Goal: Information Seeking & Learning: Learn about a topic

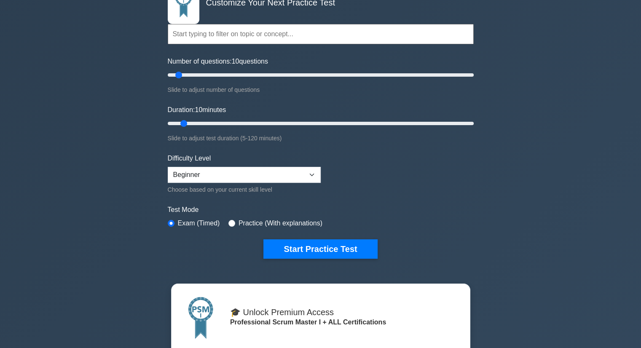
scroll to position [126, 0]
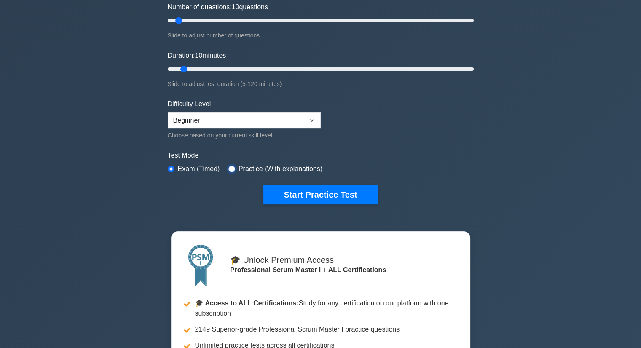
click at [232, 167] on input "radio" at bounding box center [231, 169] width 7 height 7
radio input "true"
click at [174, 167] on div "Exam (Timed)" at bounding box center [194, 169] width 52 height 10
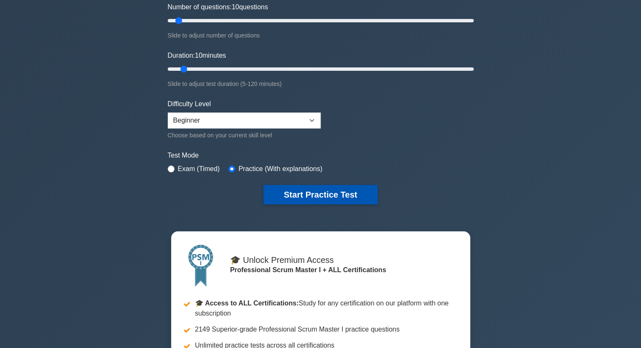
click at [315, 190] on button "Start Practice Test" at bounding box center [320, 194] width 114 height 19
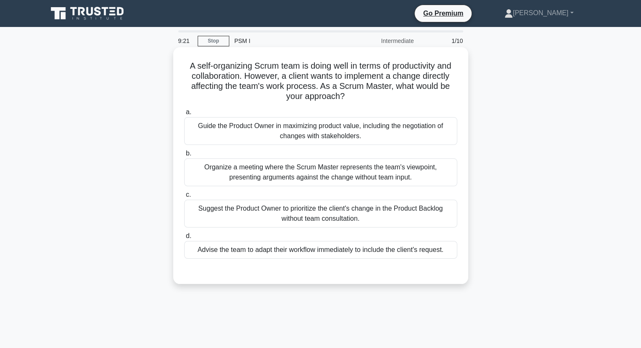
click at [330, 137] on div "Guide the Product Owner in maximizing product value, including the negotiation …" at bounding box center [320, 131] width 273 height 28
click at [184, 115] on input "a. Guide the Product Owner in maximizing product value, including the negotiati…" at bounding box center [184, 112] width 0 height 5
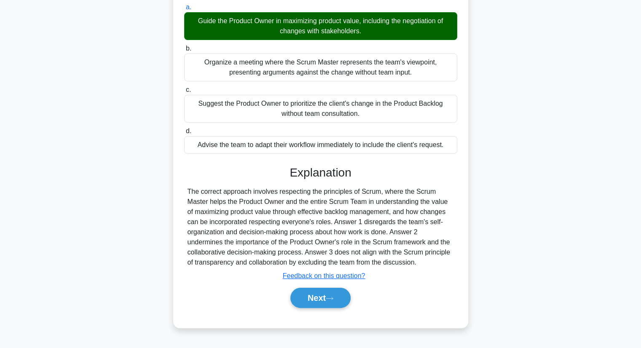
scroll to position [107, 0]
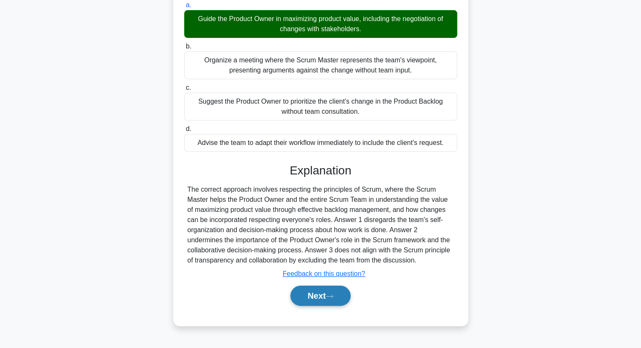
click at [311, 290] on button "Next" at bounding box center [320, 296] width 60 height 20
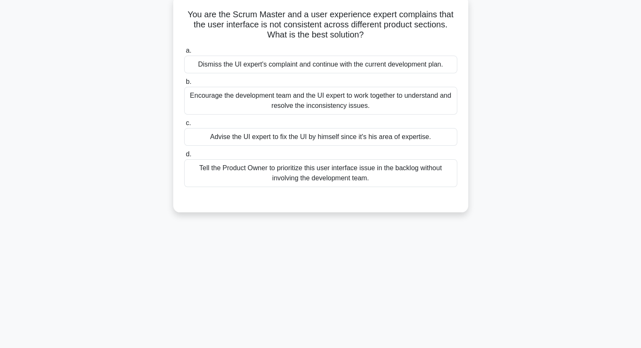
scroll to position [0, 0]
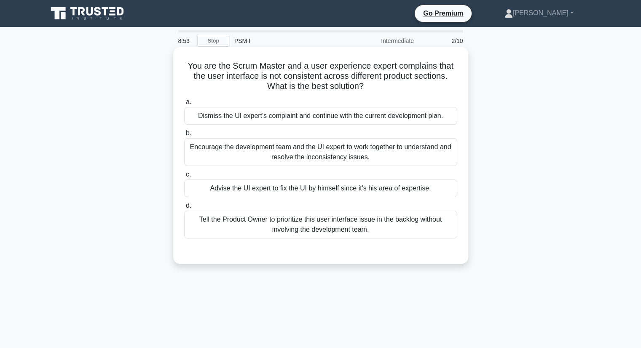
click at [357, 160] on div "Encourage the development team and the UI expert to work together to understand…" at bounding box center [320, 152] width 273 height 28
click at [184, 136] on input "b. Encourage the development team and the UI expert to work together to underst…" at bounding box center [184, 133] width 0 height 5
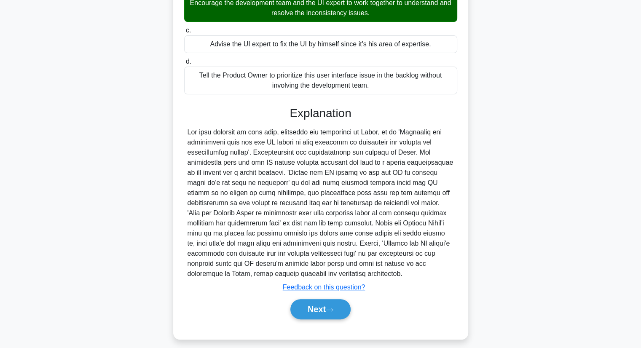
scroll to position [151, 0]
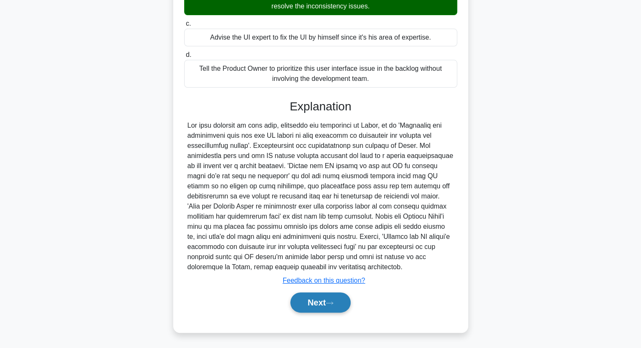
click at [325, 300] on button "Next" at bounding box center [320, 302] width 60 height 20
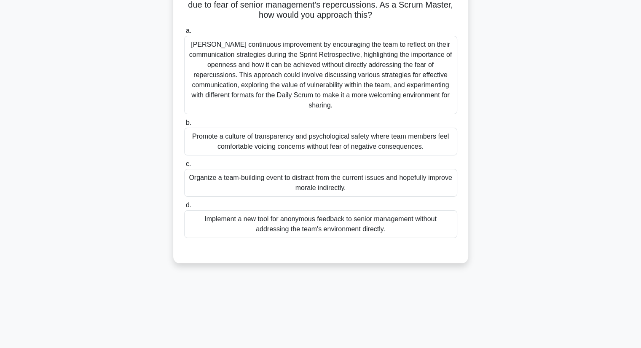
scroll to position [23, 0]
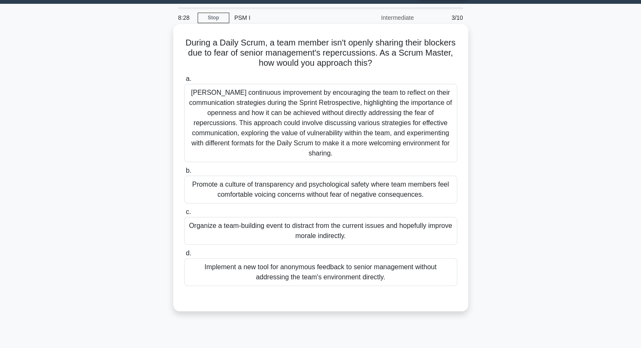
click at [340, 197] on div "Promote a culture of transparency and psychological safety where team members f…" at bounding box center [320, 190] width 273 height 28
click at [184, 174] on input "b. Promote a culture of transparency and psychological safety where team member…" at bounding box center [184, 170] width 0 height 5
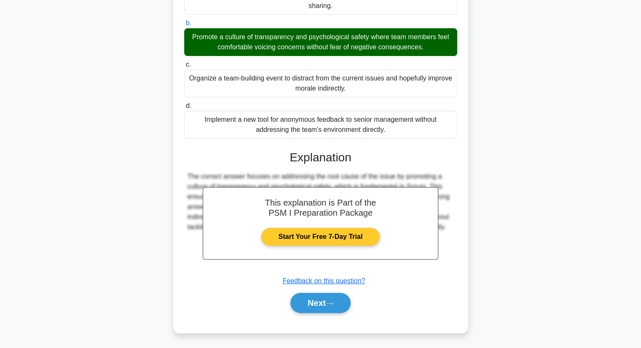
scroll to position [171, 0]
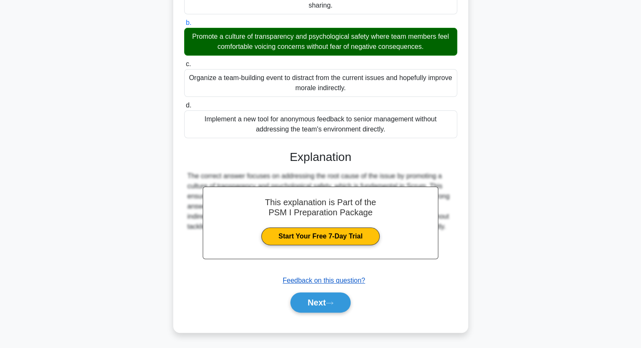
click at [318, 281] on u "Feedback on this question?" at bounding box center [324, 280] width 83 height 7
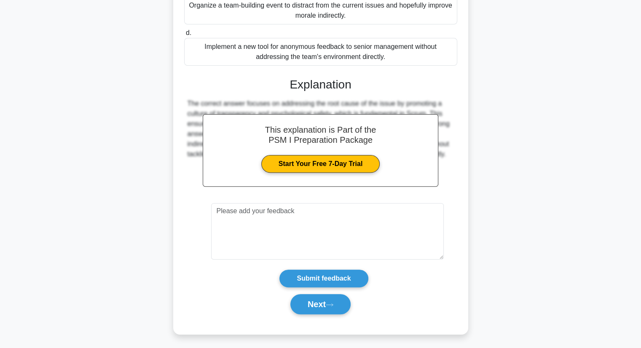
scroll to position [245, 0]
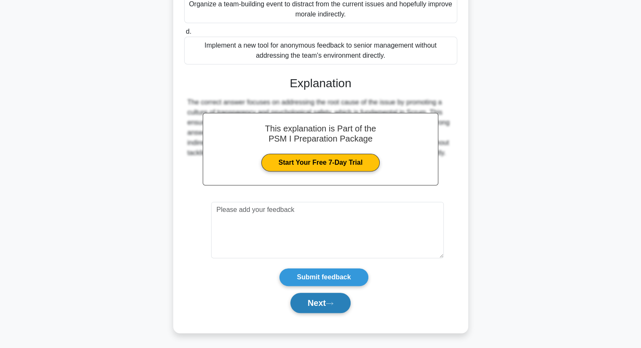
click at [320, 299] on button "Next" at bounding box center [320, 303] width 60 height 20
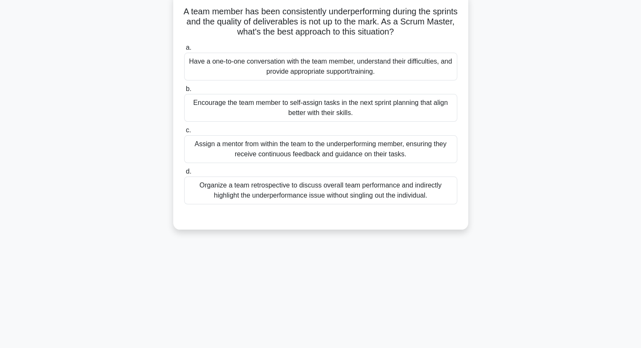
scroll to position [0, 0]
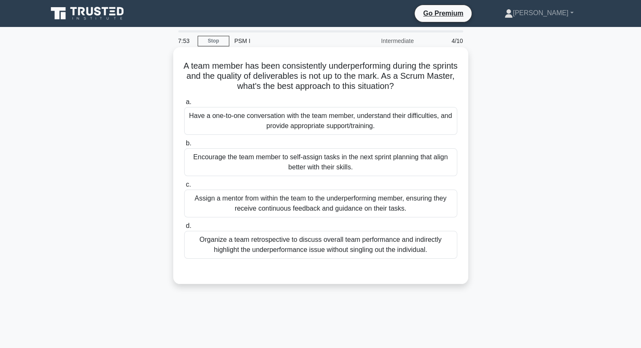
click at [338, 123] on div "Have a one-to-one conversation with the team member, understand their difficult…" at bounding box center [320, 121] width 273 height 28
click at [184, 105] on input "a. Have a one-to-one conversation with the team member, understand their diffic…" at bounding box center [184, 101] width 0 height 5
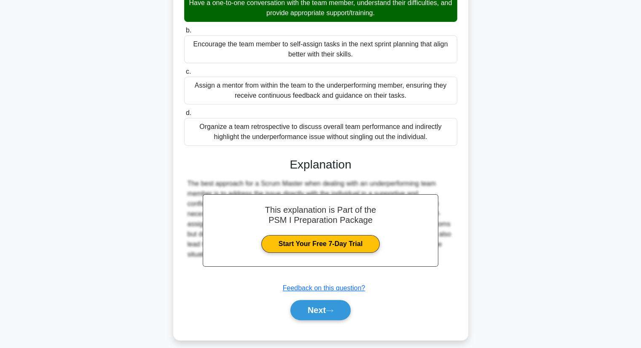
scroll to position [120, 0]
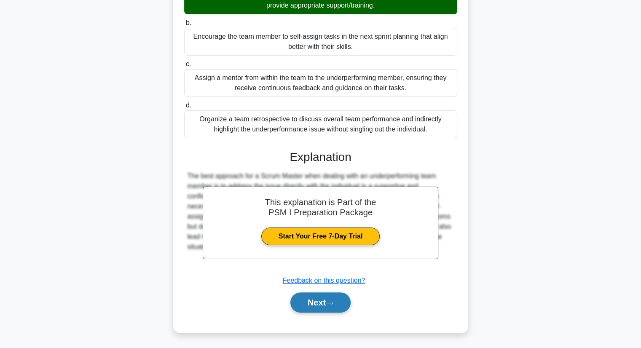
click at [325, 299] on button "Next" at bounding box center [320, 302] width 60 height 20
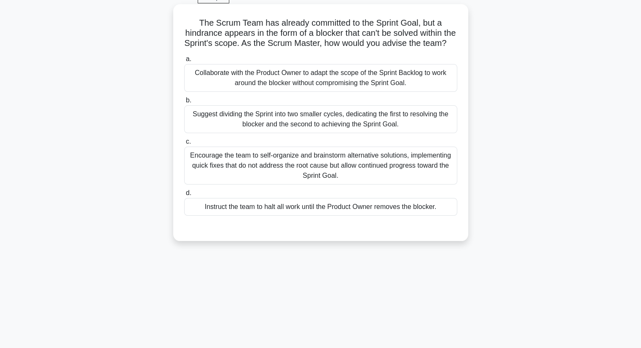
scroll to position [0, 0]
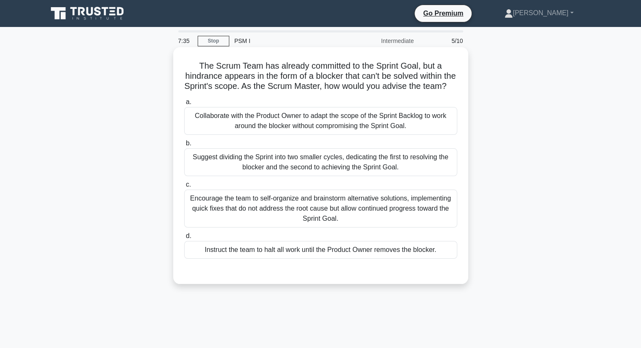
click at [329, 135] on div "Collaborate with the Product Owner to adapt the scope of the Sprint Backlog to …" at bounding box center [320, 121] width 273 height 28
click at [184, 105] on input "a. Collaborate with the Product Owner to adapt the scope of the Sprint Backlog …" at bounding box center [184, 101] width 0 height 5
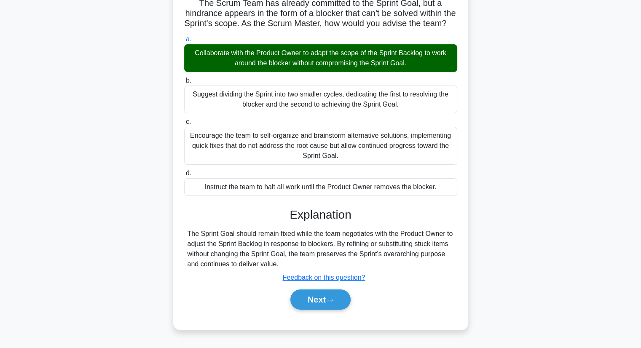
scroll to position [84, 0]
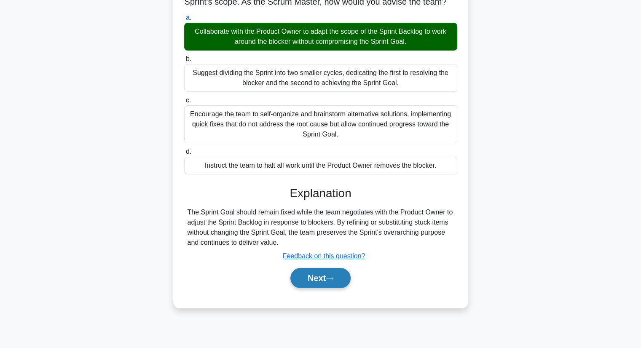
click at [327, 285] on button "Next" at bounding box center [320, 278] width 60 height 20
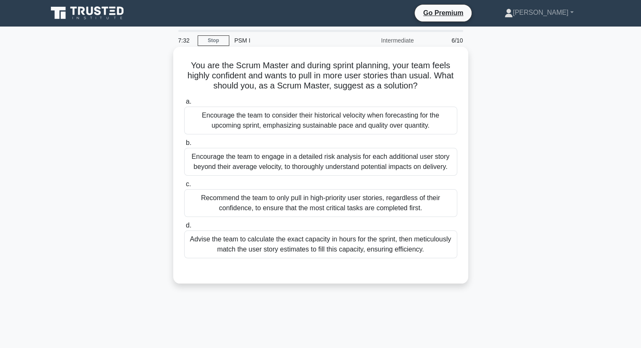
scroll to position [0, 0]
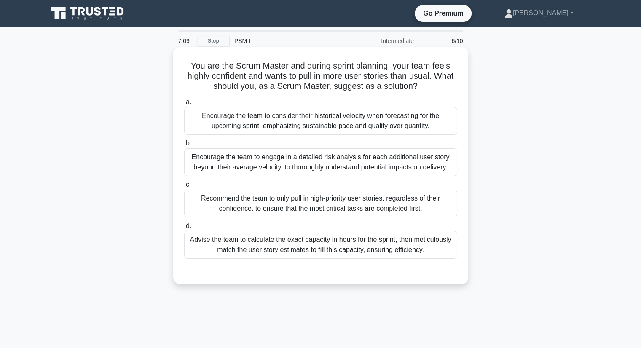
click at [305, 206] on div "Recommend the team to only pull in high-priority user stories, regardless of th…" at bounding box center [320, 204] width 273 height 28
click at [184, 187] on input "c. Recommend the team to only pull in high-priority user stories, regardless of…" at bounding box center [184, 184] width 0 height 5
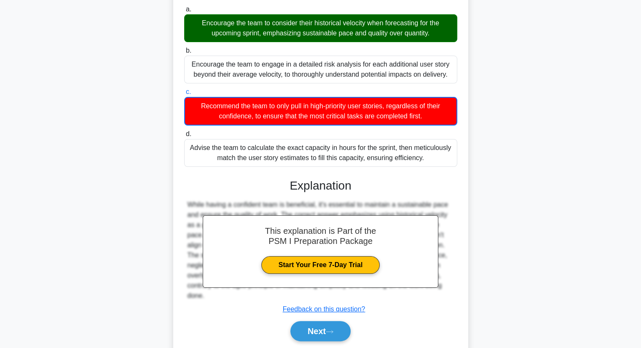
scroll to position [121, 0]
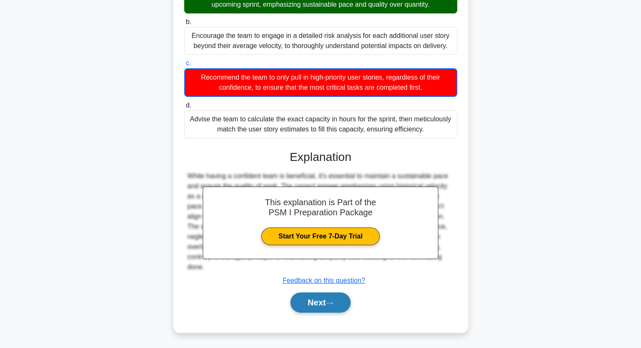
click at [308, 299] on button "Next" at bounding box center [320, 302] width 60 height 20
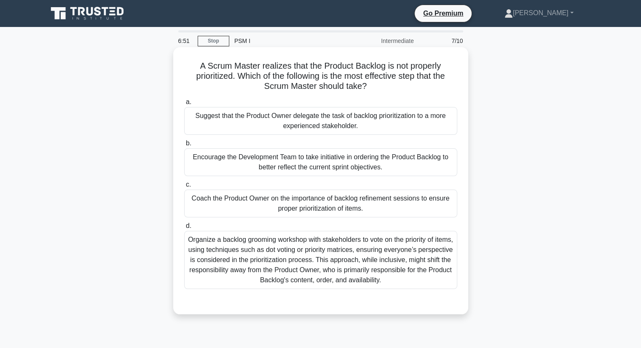
scroll to position [0, 0]
click at [267, 258] on div "Organize a backlog grooming workshop with stakeholders to vote on the priority …" at bounding box center [320, 260] width 273 height 58
click at [184, 229] on input "d. Organize a backlog grooming workshop with stakeholders to vote on the priori…" at bounding box center [184, 225] width 0 height 5
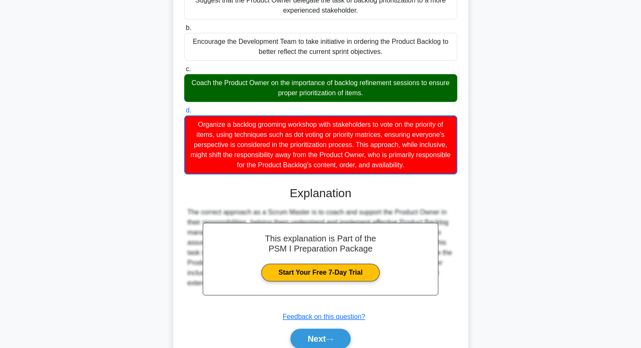
scroll to position [152, 0]
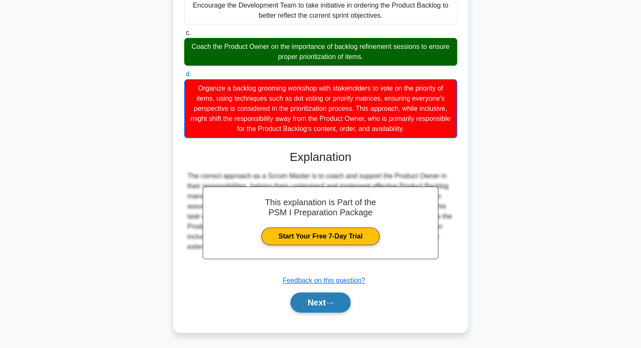
click at [306, 298] on button "Next" at bounding box center [320, 302] width 60 height 20
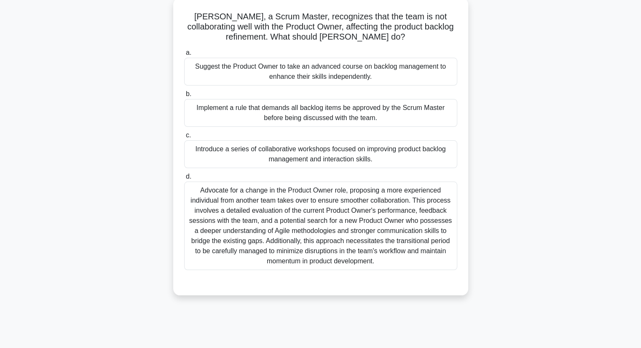
scroll to position [0, 0]
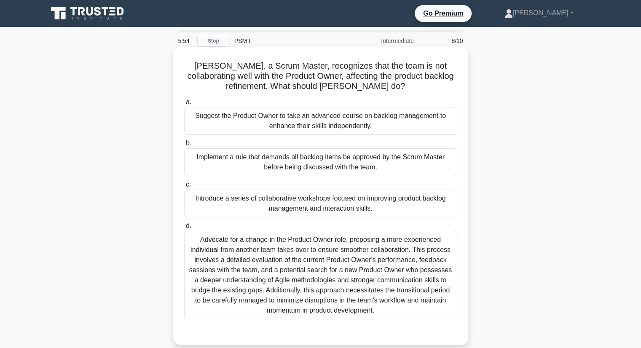
click at [340, 285] on div "Advocate for a change in the Product Owner role, proposing a more experienced i…" at bounding box center [320, 275] width 273 height 88
click at [184, 229] on input "d. Advocate for a change in the Product Owner role, proposing a more experience…" at bounding box center [184, 225] width 0 height 5
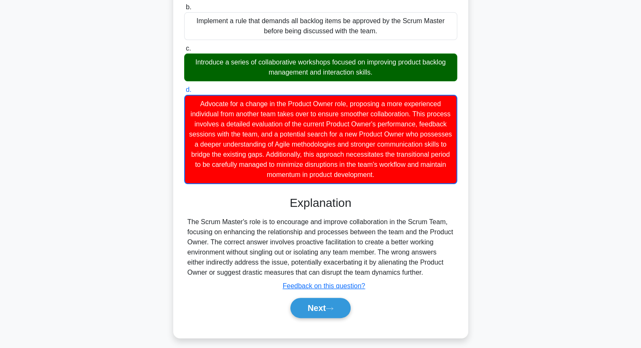
scroll to position [142, 0]
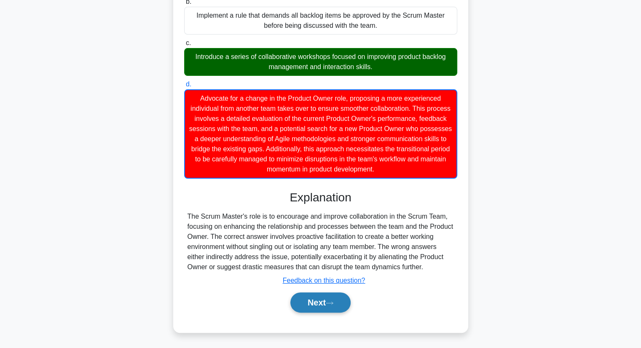
click at [323, 305] on button "Next" at bounding box center [320, 302] width 60 height 20
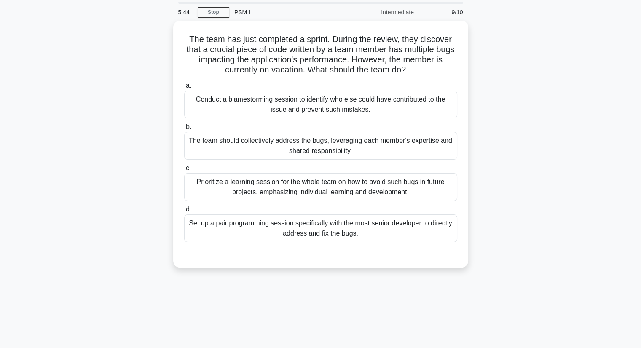
scroll to position [23, 0]
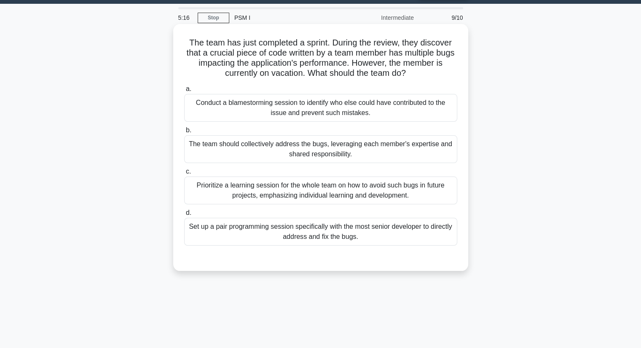
click at [310, 198] on div "Prioritize a learning session for the whole team on how to avoid such bugs in f…" at bounding box center [320, 190] width 273 height 28
click at [184, 174] on input "c. Prioritize a learning session for the whole team on how to avoid such bugs i…" at bounding box center [184, 171] width 0 height 5
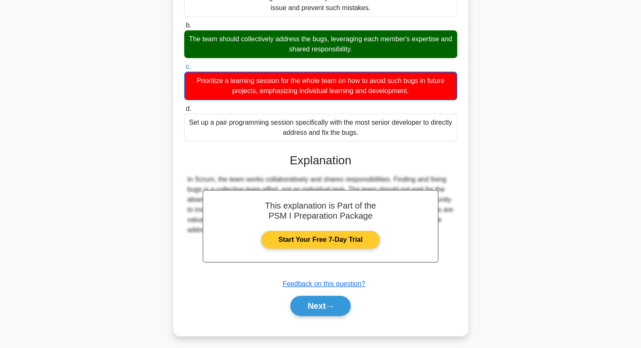
scroll to position [131, 0]
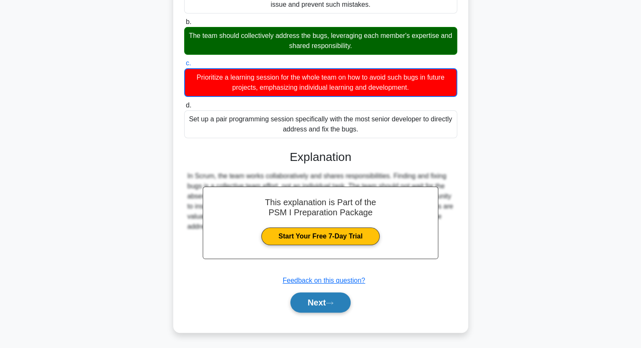
click at [340, 300] on button "Next" at bounding box center [320, 302] width 60 height 20
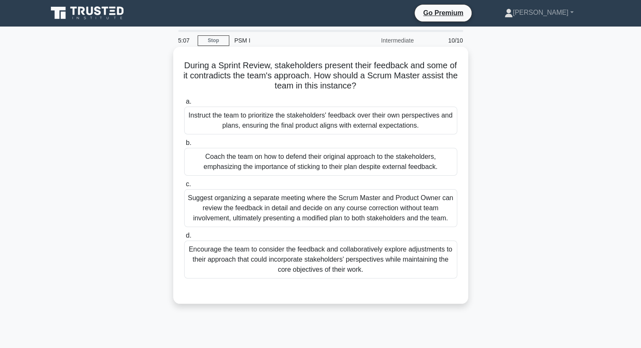
scroll to position [0, 0]
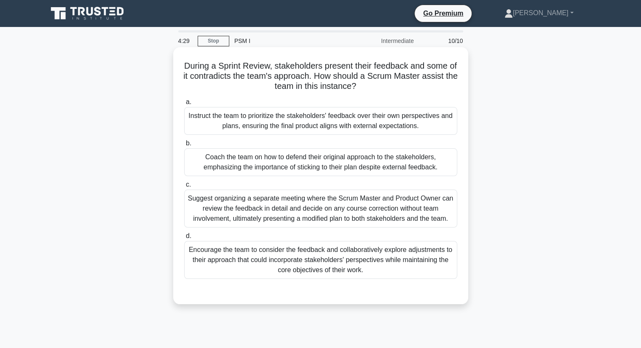
click at [308, 267] on div "Encourage the team to consider the feedback and collaboratively explore adjustm…" at bounding box center [320, 260] width 273 height 38
click at [184, 239] on input "d. Encourage the team to consider the feedback and collaboratively explore adju…" at bounding box center [184, 235] width 0 height 5
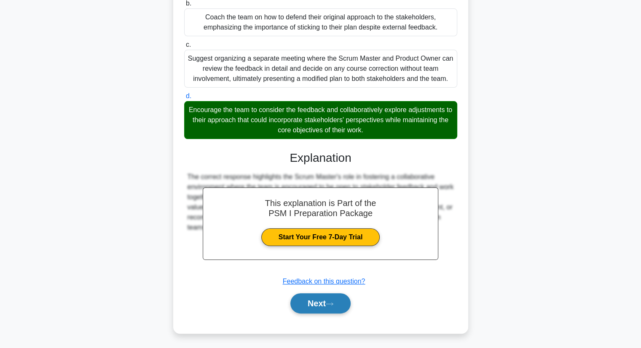
scroll to position [141, 0]
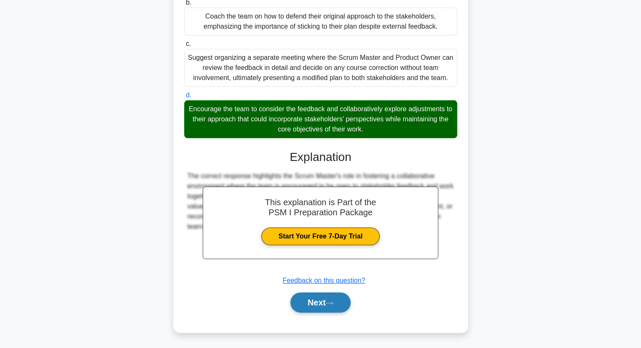
click at [313, 299] on button "Next" at bounding box center [320, 302] width 60 height 20
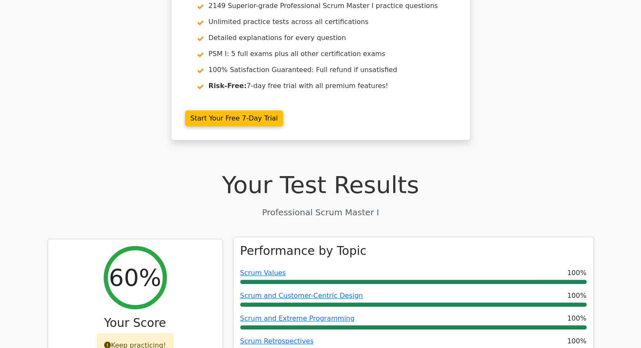
scroll to position [379, 0]
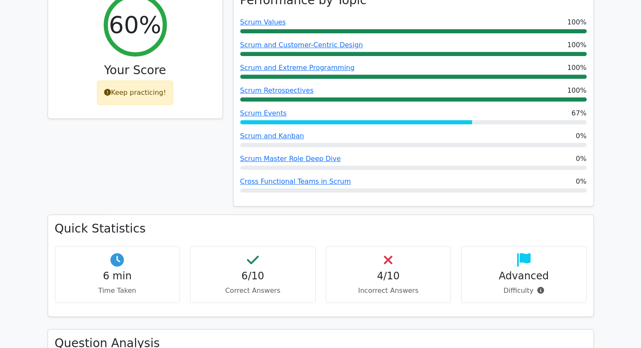
click at [386, 281] on h4 "4/10" at bounding box center [388, 276] width 111 height 12
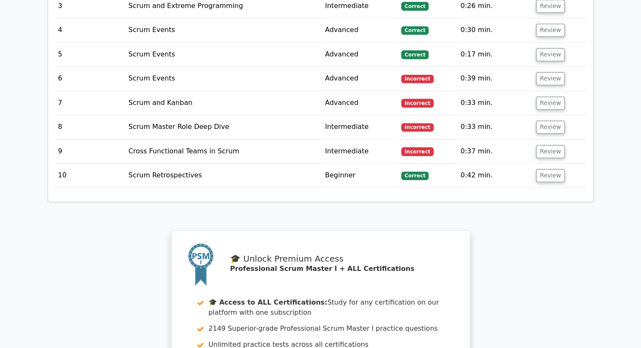
scroll to position [1095, 0]
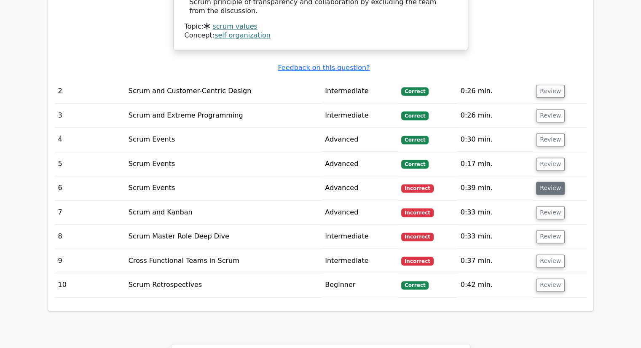
click at [544, 182] on button "Review" at bounding box center [550, 188] width 29 height 13
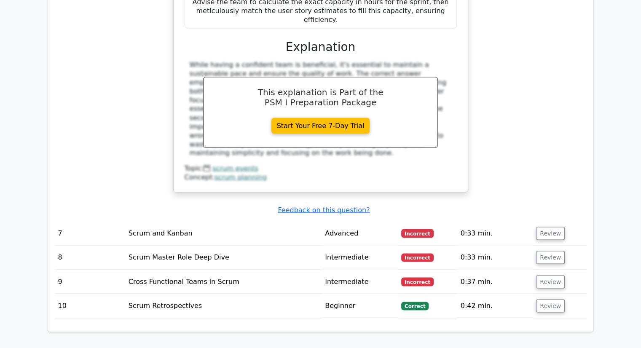
scroll to position [1516, 0]
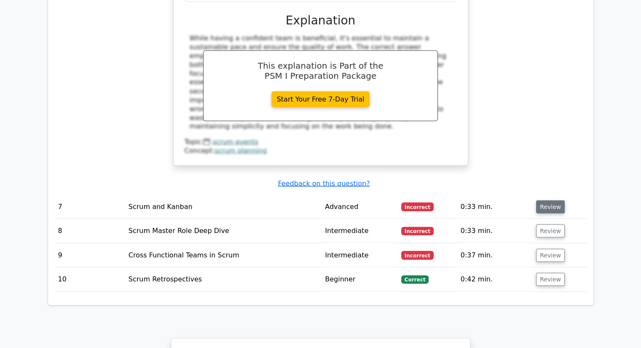
click at [546, 200] on button "Review" at bounding box center [550, 206] width 29 height 13
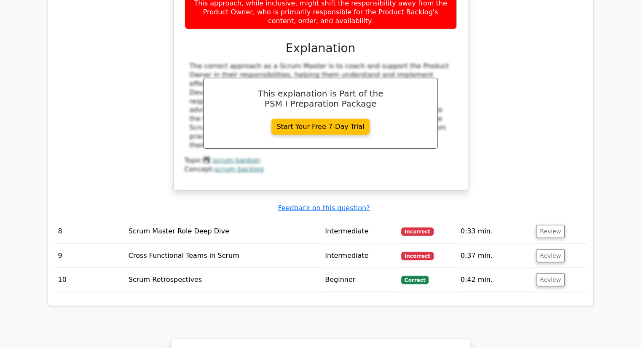
scroll to position [1938, 0]
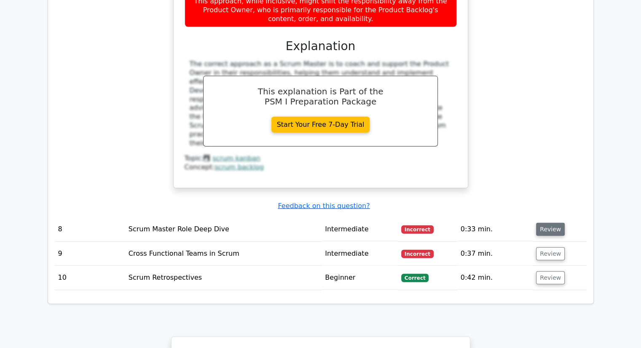
click at [546, 223] on button "Review" at bounding box center [550, 229] width 29 height 13
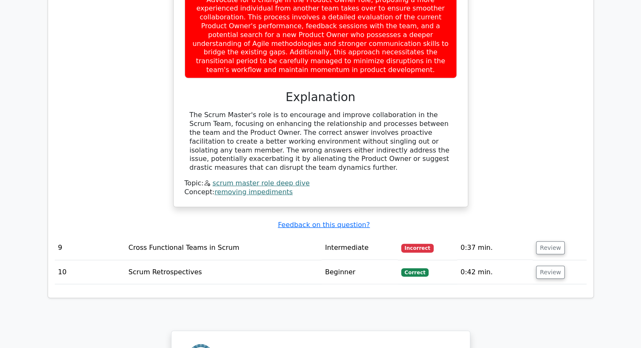
scroll to position [2359, 0]
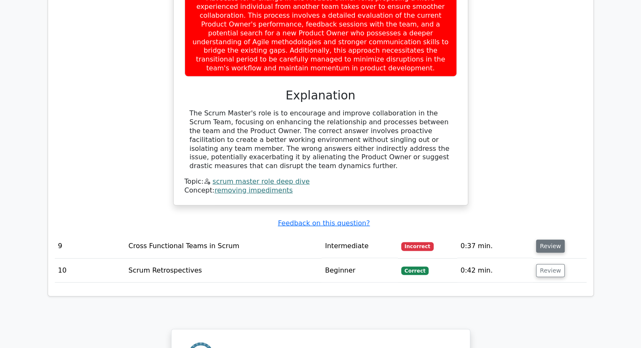
click at [548, 240] on button "Review" at bounding box center [550, 246] width 29 height 13
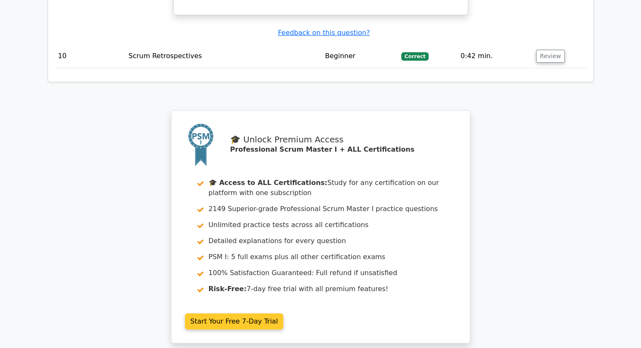
scroll to position [3033, 0]
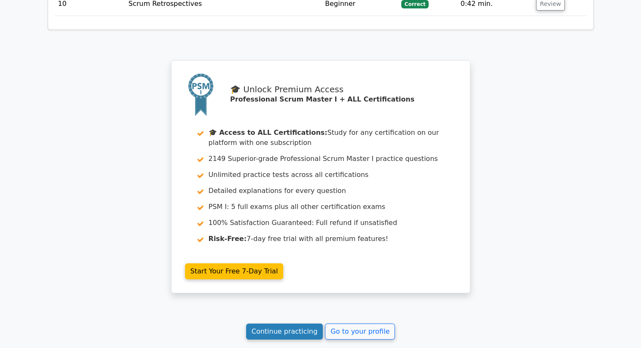
click at [277, 323] on link "Continue practicing" at bounding box center [284, 331] width 77 height 16
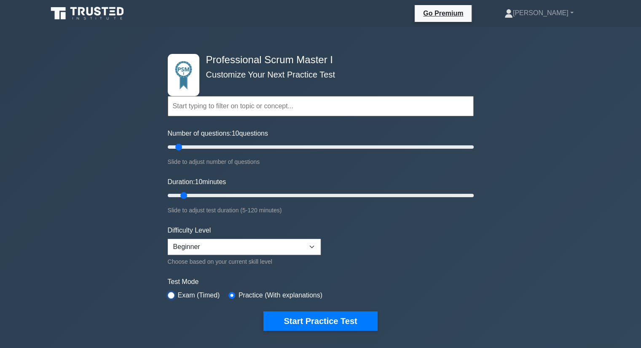
click at [172, 294] on input "radio" at bounding box center [171, 295] width 7 height 7
radio input "true"
click at [277, 250] on select "Beginner Intermediate Expert" at bounding box center [244, 247] width 153 height 16
select select "intermediate"
click at [168, 239] on select "Beginner Intermediate Expert" at bounding box center [244, 247] width 153 height 16
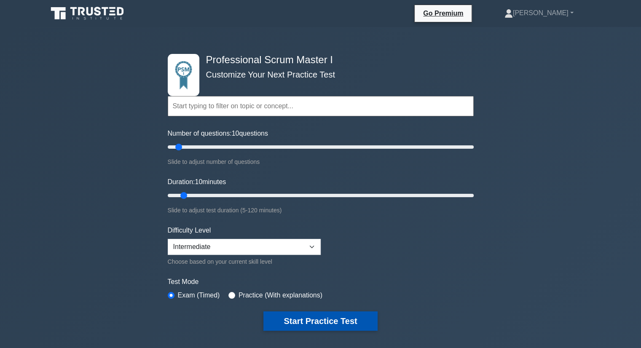
click at [310, 315] on button "Start Practice Test" at bounding box center [320, 320] width 114 height 19
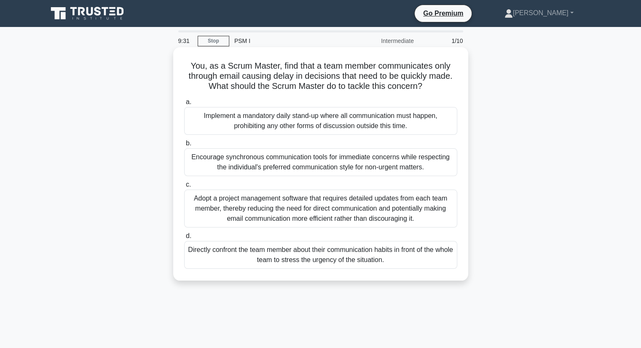
click at [303, 122] on div "Implement a mandatory daily stand-up where all communication must happen, prohi…" at bounding box center [320, 121] width 273 height 28
click at [184, 105] on input "a. Implement a mandatory daily stand-up where all communication must happen, pr…" at bounding box center [184, 101] width 0 height 5
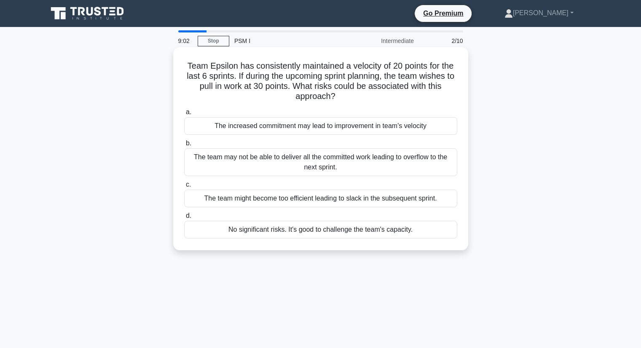
click at [376, 163] on div "The team may not be able to deliver all the committed work leading to overflow …" at bounding box center [320, 162] width 273 height 28
click at [184, 146] on input "b. The team may not be able to deliver all the committed work leading to overfl…" at bounding box center [184, 143] width 0 height 5
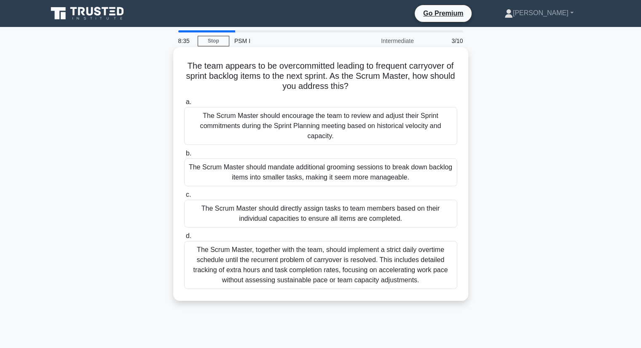
click at [318, 176] on div "The Scrum Master should mandate additional grooming sessions to break down back…" at bounding box center [320, 172] width 273 height 28
click at [184, 156] on input "b. The Scrum Master should mandate additional grooming sessions to break down b…" at bounding box center [184, 153] width 0 height 5
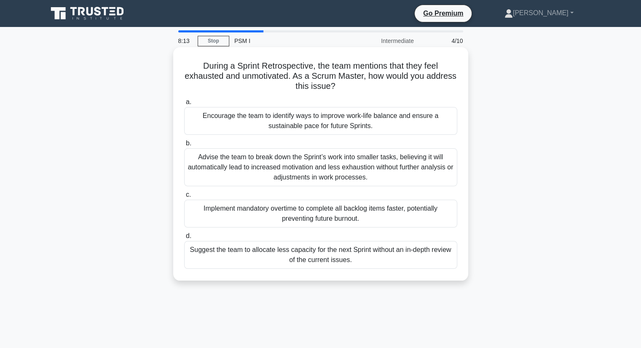
click at [297, 163] on div "Advise the team to break down the Sprint’s work into smaller tasks, believing i…" at bounding box center [320, 167] width 273 height 38
click at [184, 146] on input "b. Advise the team to break down the Sprint’s work into smaller tasks, believin…" at bounding box center [184, 143] width 0 height 5
